Goal: Transaction & Acquisition: Download file/media

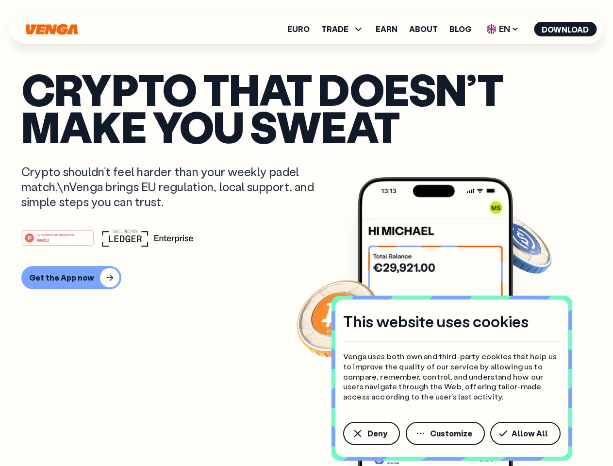
click at [306, 233] on div "#1 PRODUCT OF THE MONTH Web3" at bounding box center [306, 237] width 570 height 17
click at [371, 433] on span "Deny" at bounding box center [377, 433] width 20 height 8
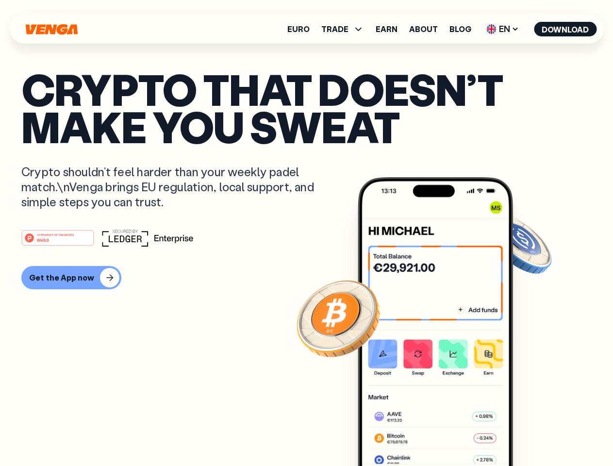
click at [446, 433] on img at bounding box center [435, 339] width 155 height 325
click at [527, 433] on article "Crypto that doesn’t make you sweat Crypto shouldn’t feel harder than your weekl…" at bounding box center [306, 252] width 570 height 364
click at [346, 29] on span "TRADE" at bounding box center [334, 29] width 27 height 8
click at [503, 29] on span "EN" at bounding box center [502, 29] width 39 height 16
click at [565, 29] on button "Download" at bounding box center [565, 29] width 63 height 15
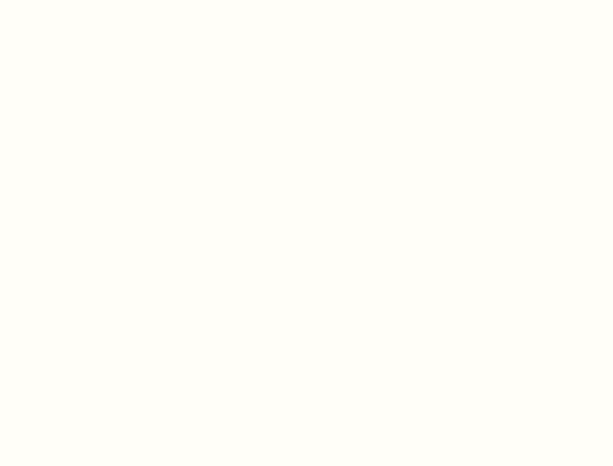
click at [70, 0] on html "This website uses cookies Venga uses both own and third-party cookies that help…" at bounding box center [306, 0] width 613 height 0
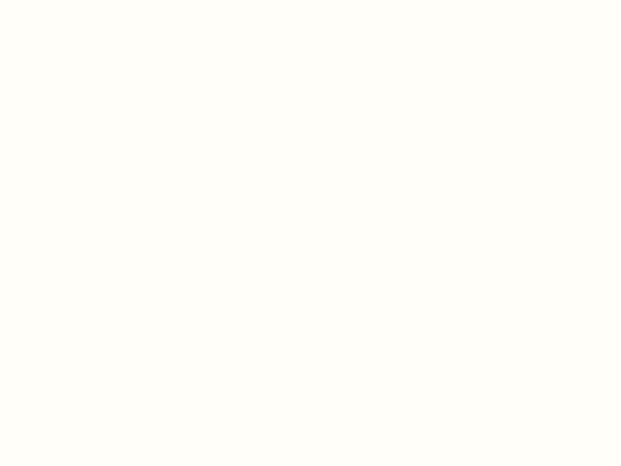
click at [59, 0] on html "This website uses cookies Venga uses both own and third-party cookies that help…" at bounding box center [310, 0] width 621 height 0
